Goal: Task Accomplishment & Management: Use online tool/utility

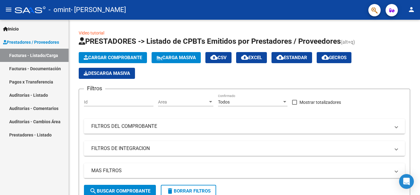
drag, startPoint x: 53, startPoint y: 66, endPoint x: 64, endPoint y: 64, distance: 10.4
click at [53, 66] on link "Facturas - Documentación" at bounding box center [34, 68] width 69 height 13
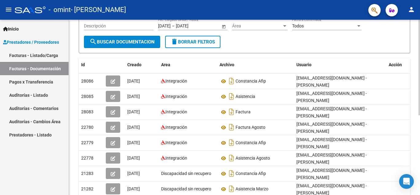
scroll to position [35, 0]
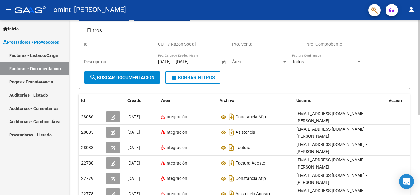
click at [419, 86] on div at bounding box center [419, 87] width 2 height 95
click at [41, 56] on link "Facturas - Listado/Carga" at bounding box center [34, 55] width 69 height 13
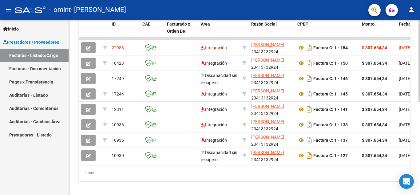
scroll to position [177, 0]
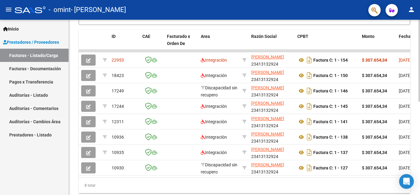
click at [419, 131] on div at bounding box center [419, 145] width 2 height 82
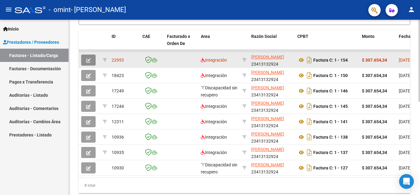
click at [85, 58] on button "button" at bounding box center [88, 59] width 14 height 11
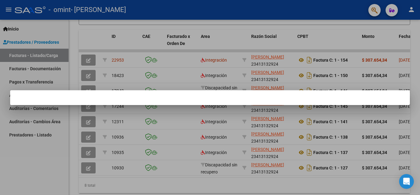
click at [227, 98] on mat-dialog-container at bounding box center [209, 97] width 399 height 15
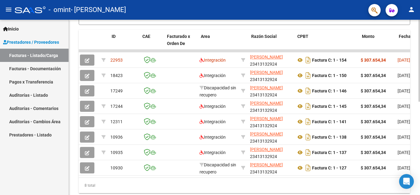
scroll to position [0, 0]
